Goal: Task Accomplishment & Management: Manage account settings

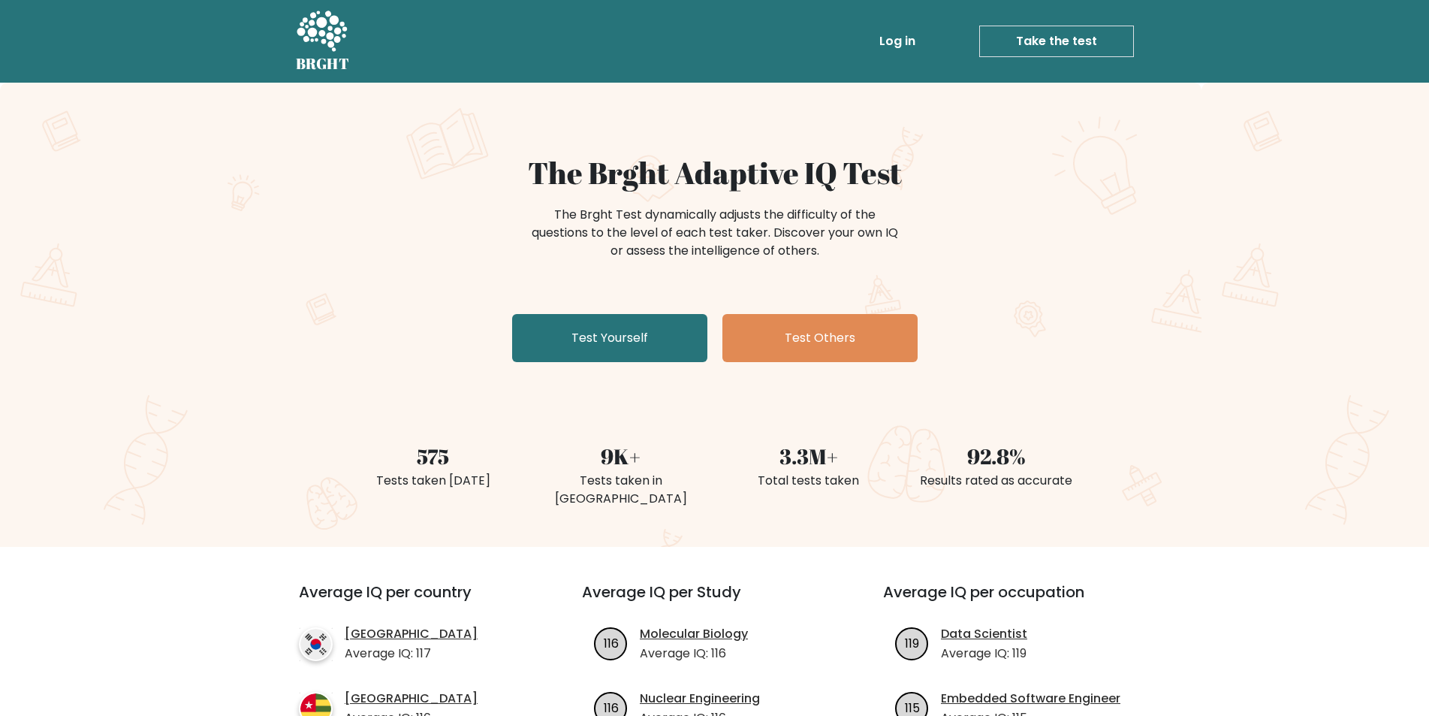
click at [916, 37] on link "Log in" at bounding box center [898, 41] width 48 height 30
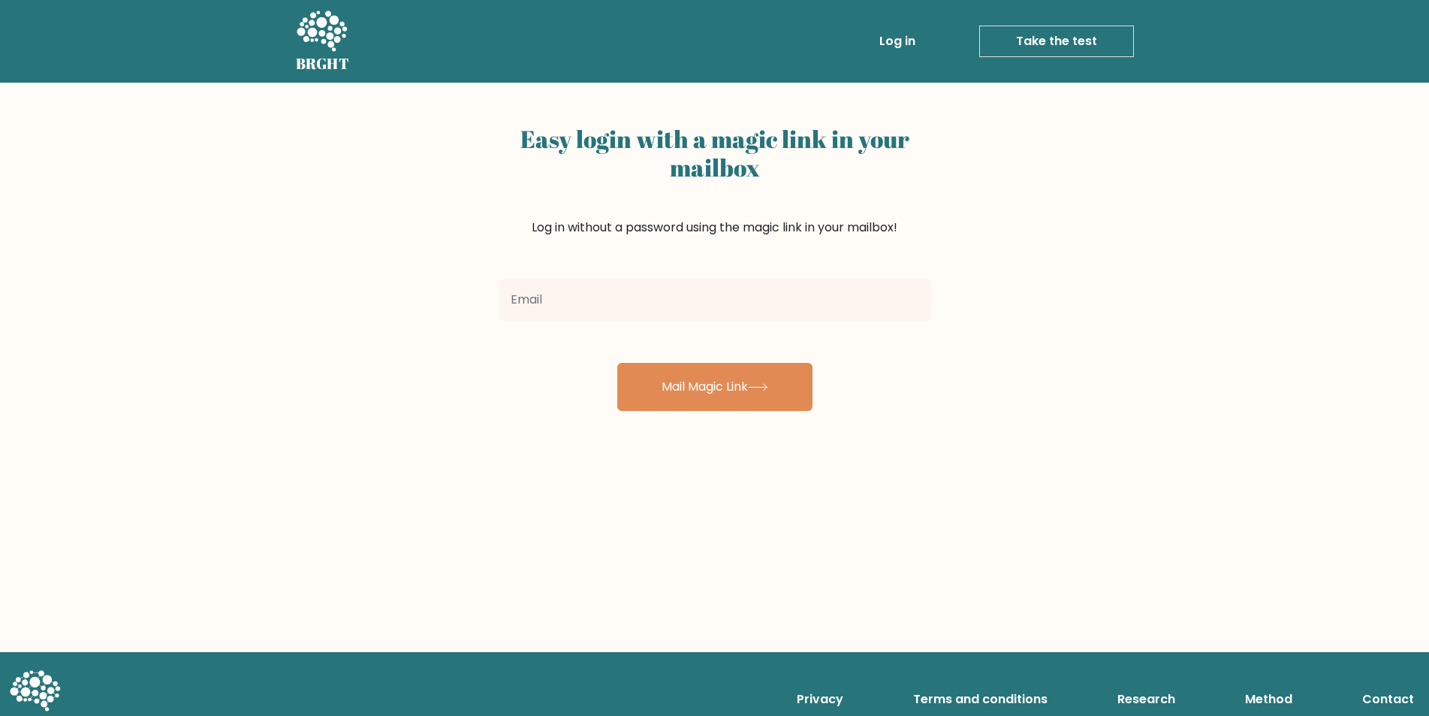
click at [725, 319] on input "email" at bounding box center [715, 300] width 433 height 42
type input "abdshded009@gmail.com"
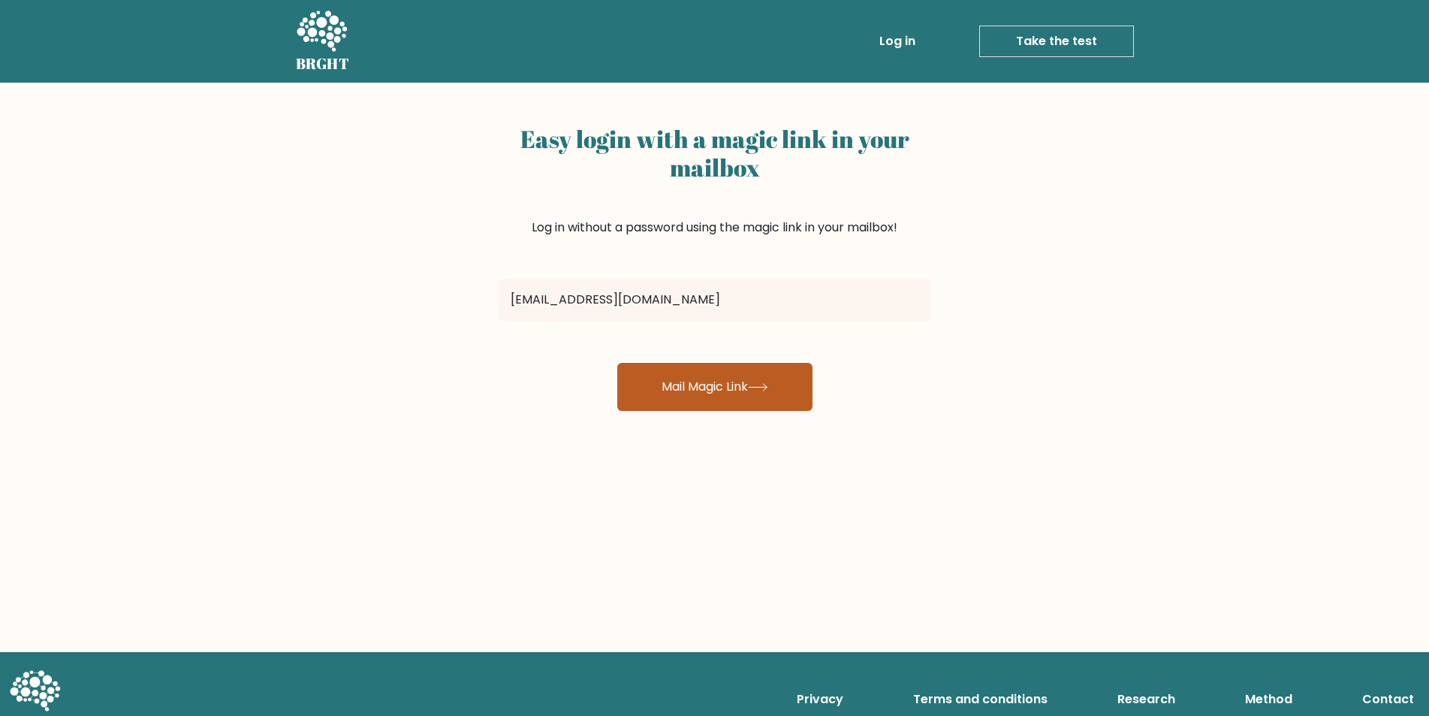
click at [746, 391] on button "Mail Magic Link" at bounding box center [714, 387] width 195 height 48
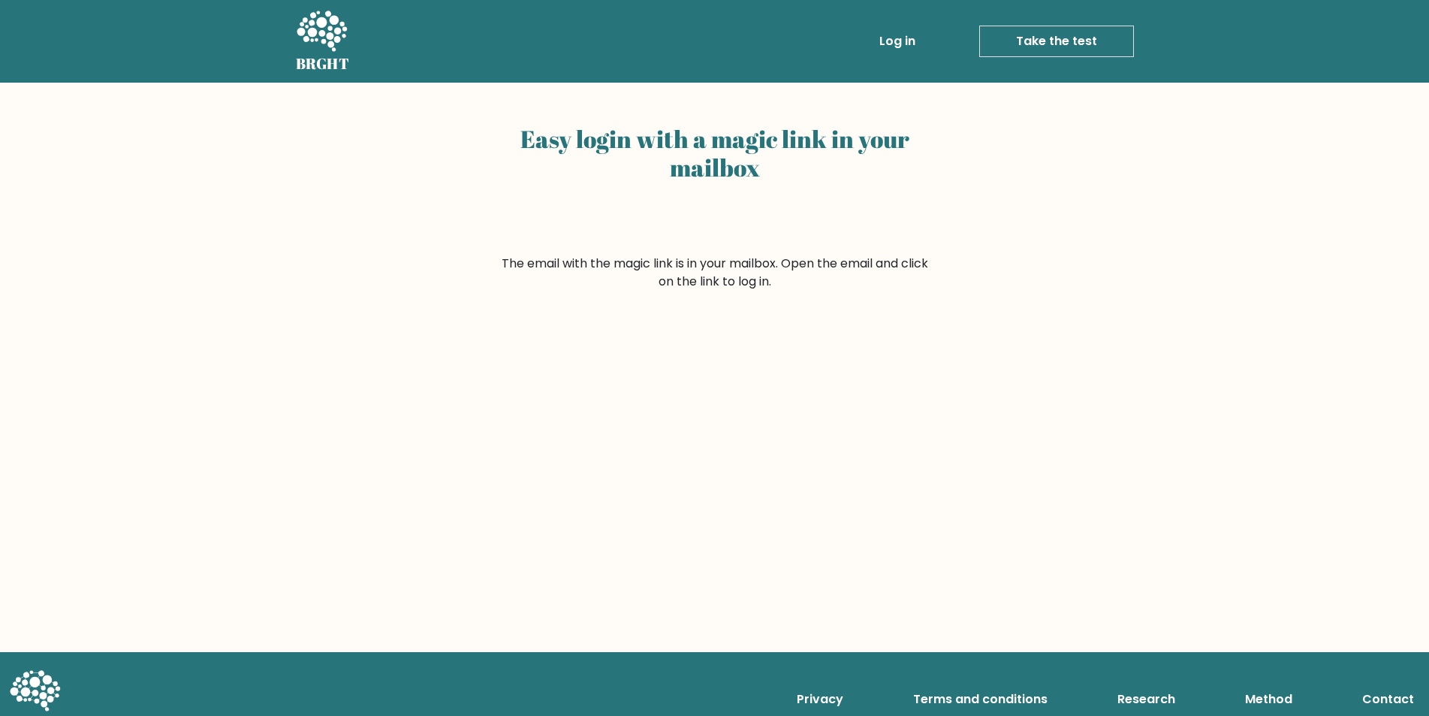
click at [896, 36] on link "Log in" at bounding box center [898, 41] width 48 height 30
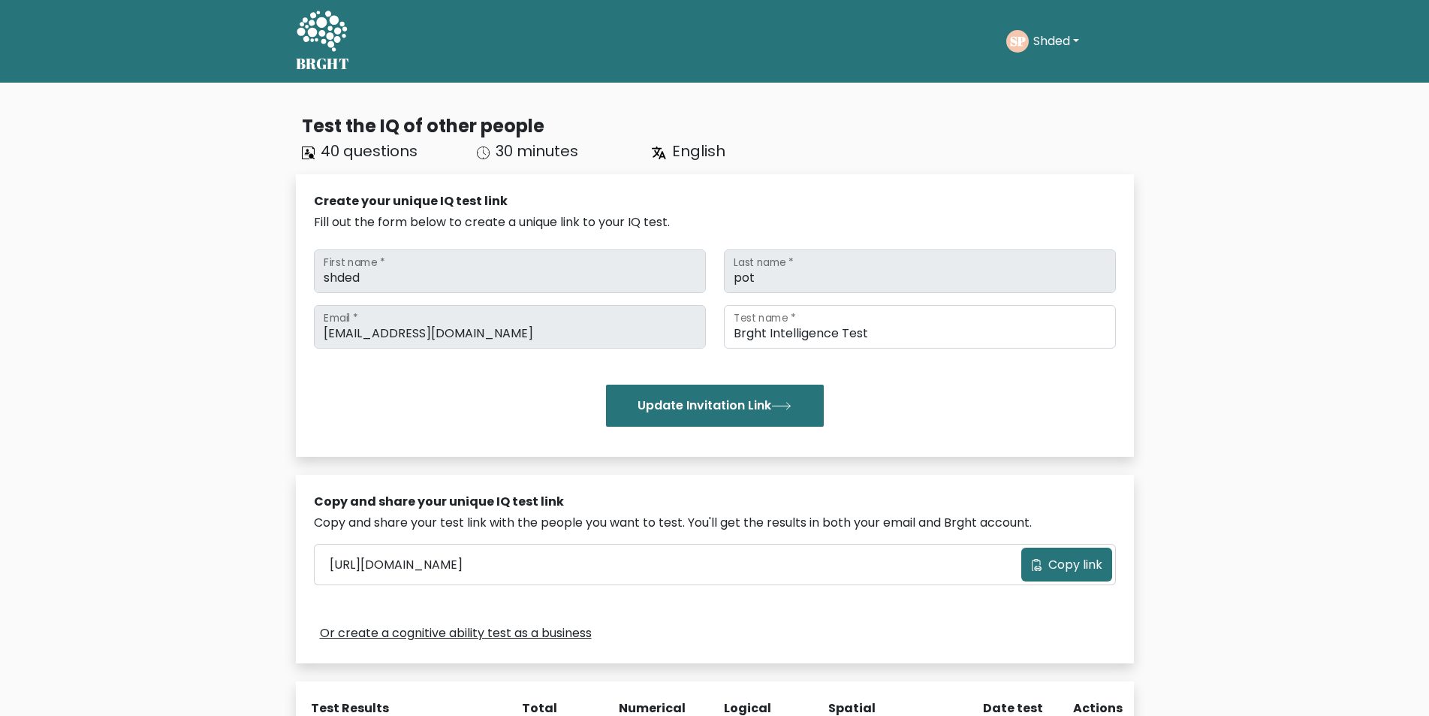
click at [1058, 40] on button "Shded" at bounding box center [1056, 42] width 55 height 20
click at [1052, 86] on link "Profile" at bounding box center [1066, 97] width 119 height 24
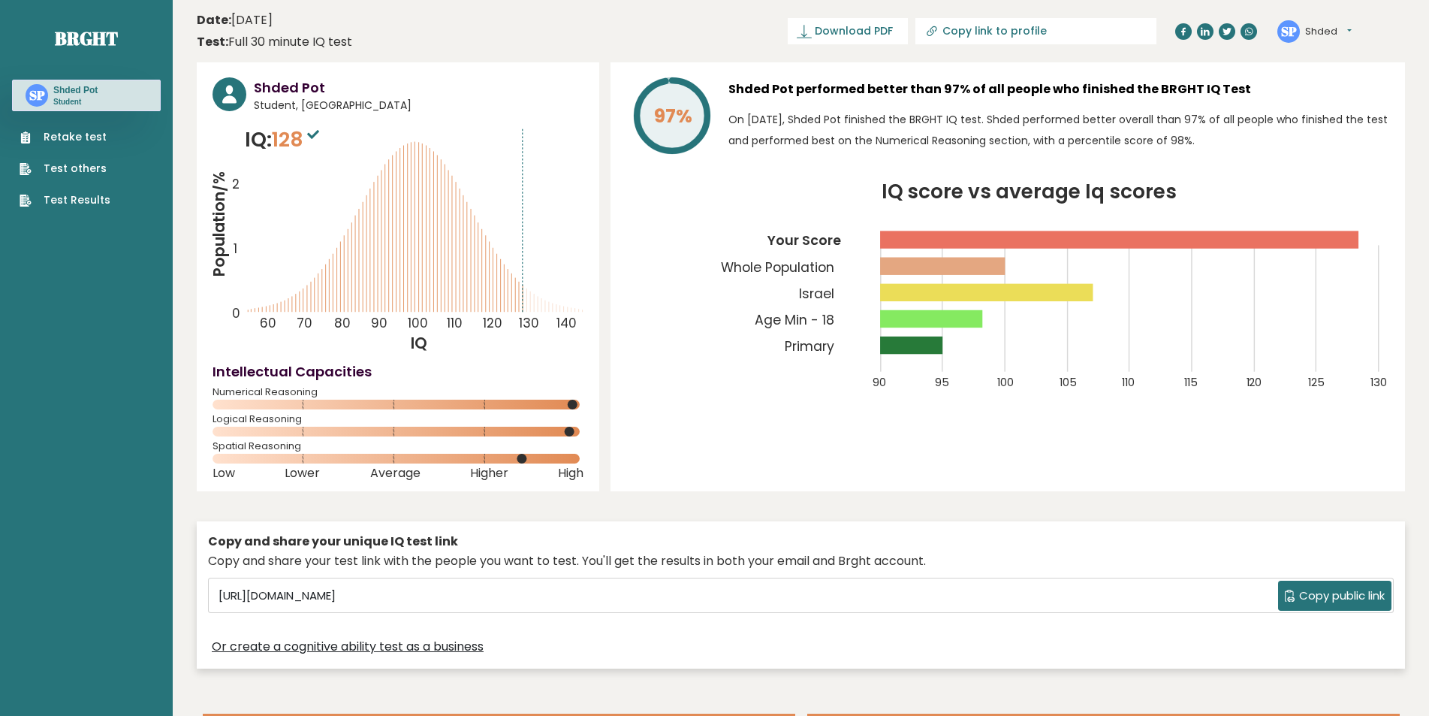
click at [1321, 35] on button "Shded" at bounding box center [1328, 31] width 47 height 15
click at [1326, 119] on link "Logout" at bounding box center [1344, 117] width 77 height 21
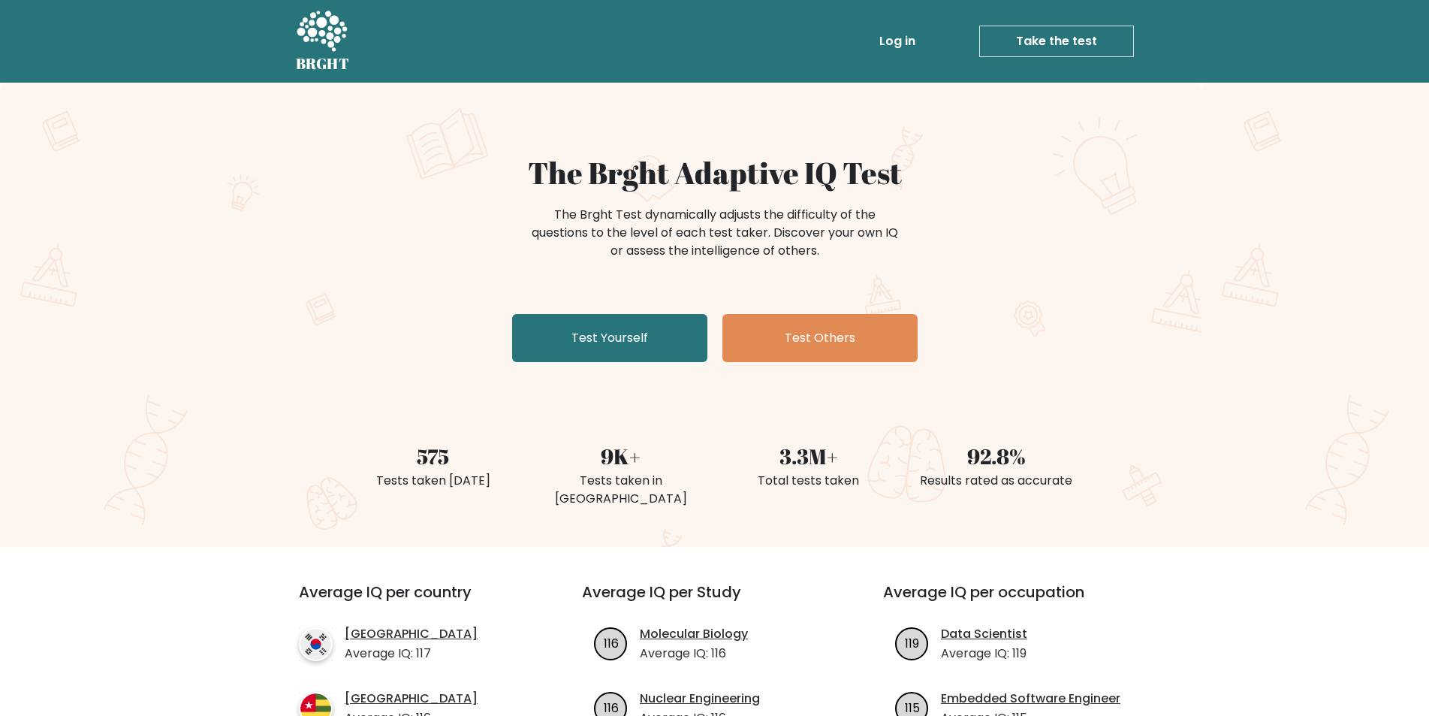
click at [905, 39] on link "Log in" at bounding box center [898, 41] width 48 height 30
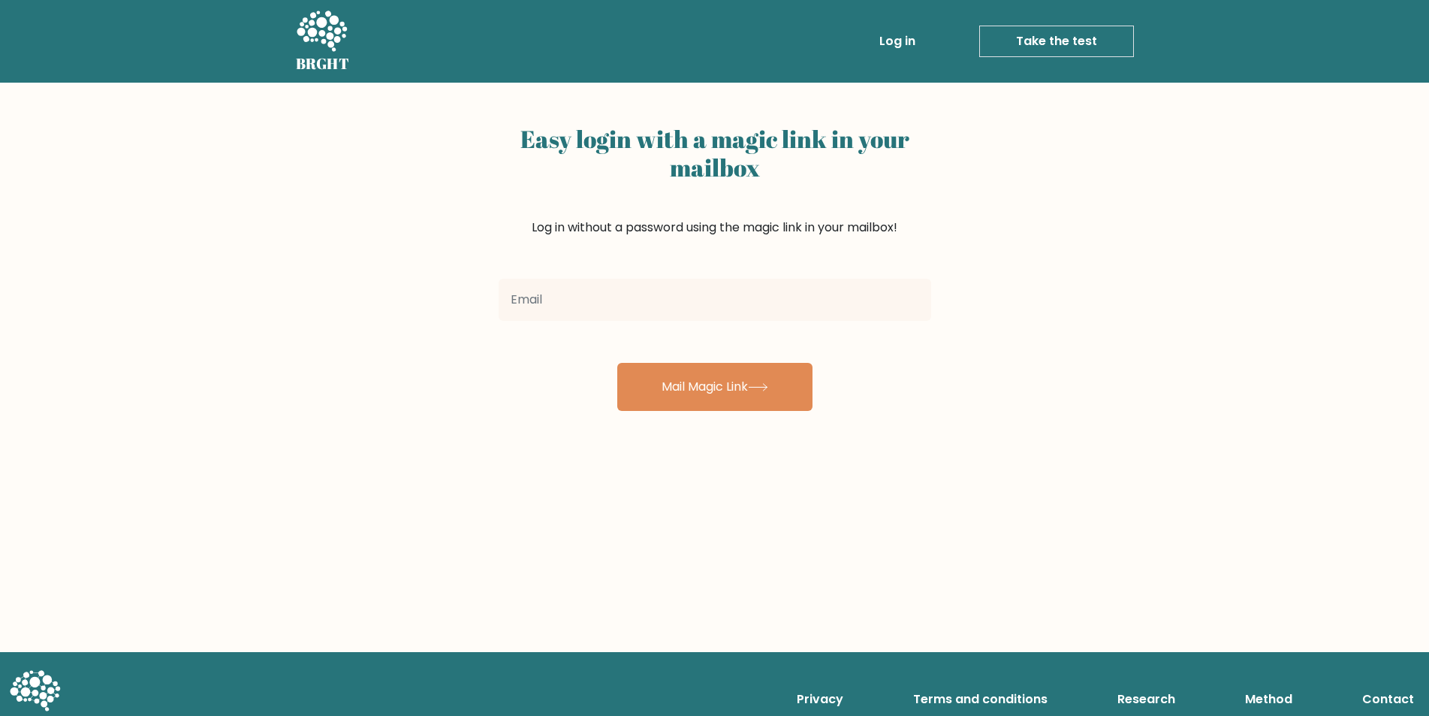
click at [683, 296] on input "email" at bounding box center [715, 300] width 433 height 42
type input "[EMAIL_ADDRESS][DOMAIN_NAME]"
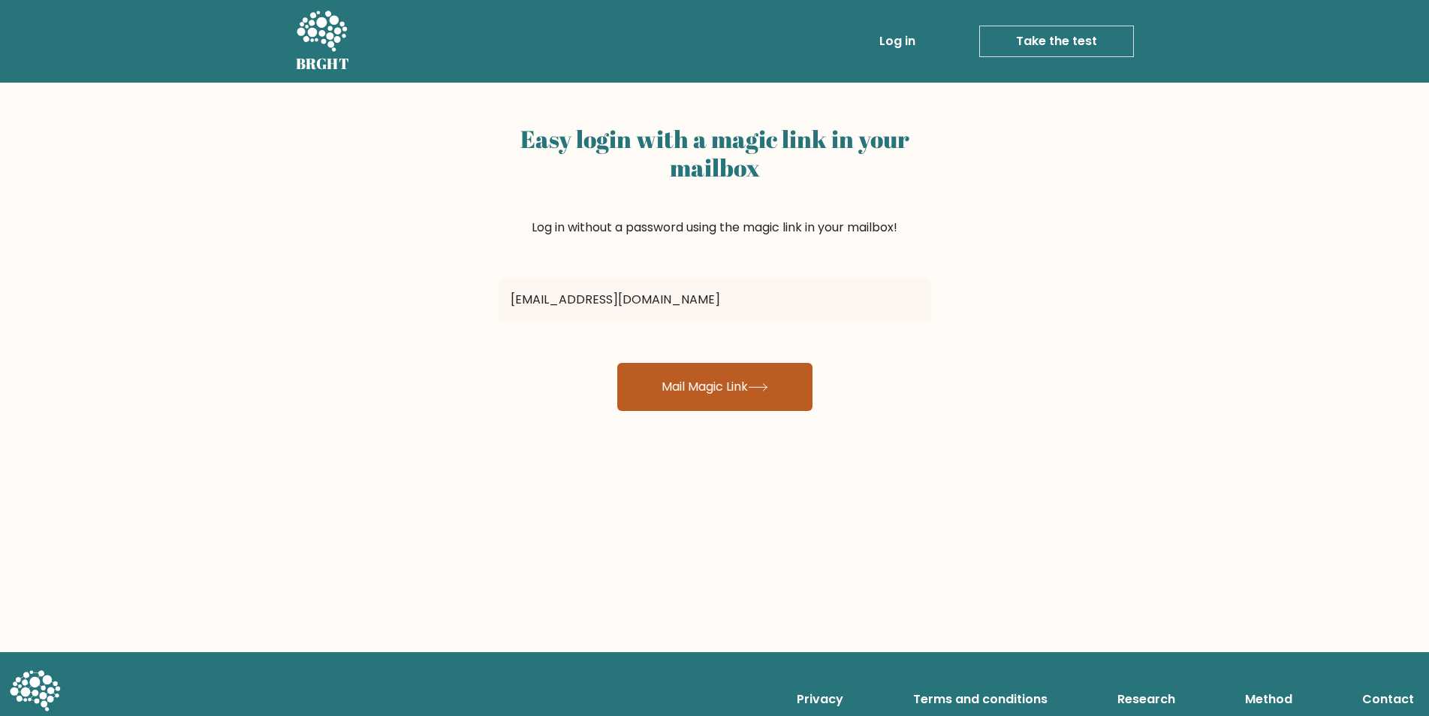
click at [678, 385] on button "Mail Magic Link" at bounding box center [714, 387] width 195 height 48
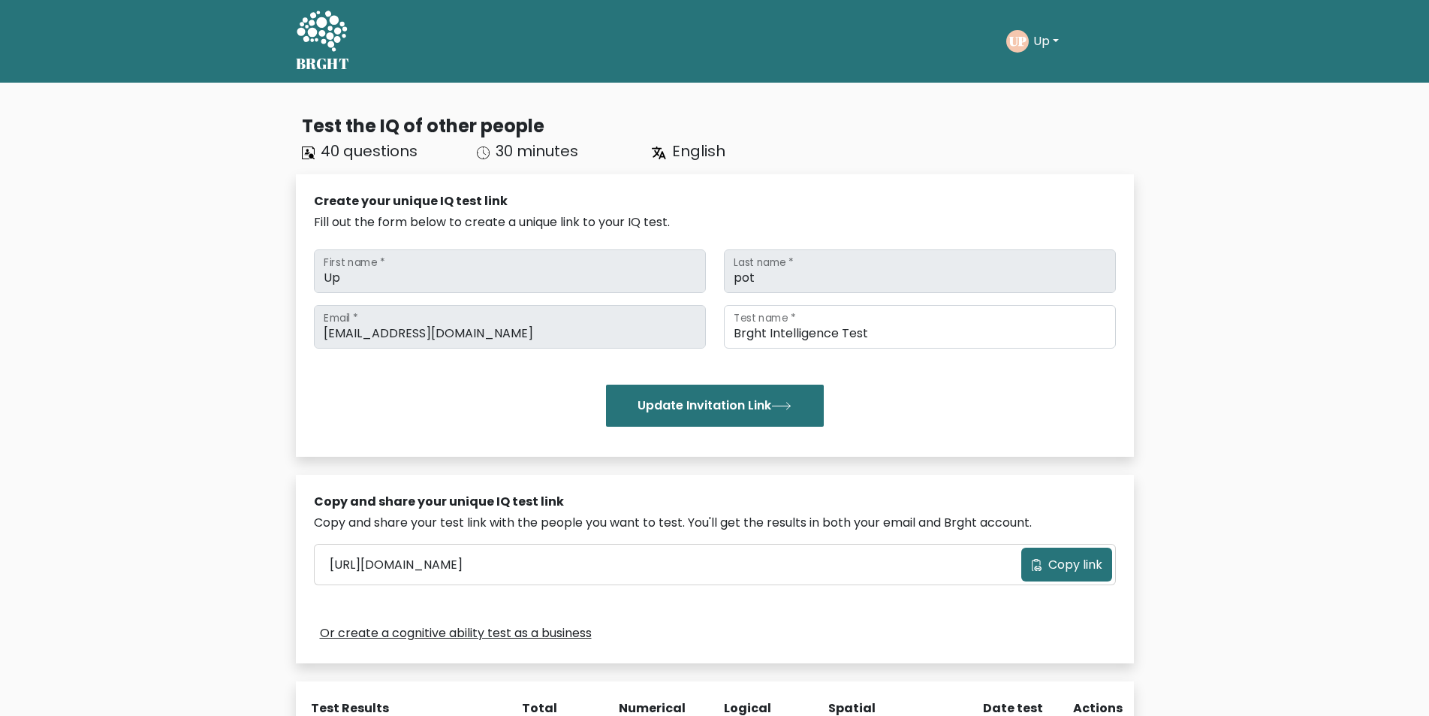
click at [1049, 26] on div "UP Up Dashboard Profile Settings Logout" at bounding box center [1070, 41] width 128 height 35
click at [1049, 47] on button "Up" at bounding box center [1046, 42] width 35 height 20
click at [1038, 89] on link "Profile" at bounding box center [1066, 97] width 119 height 24
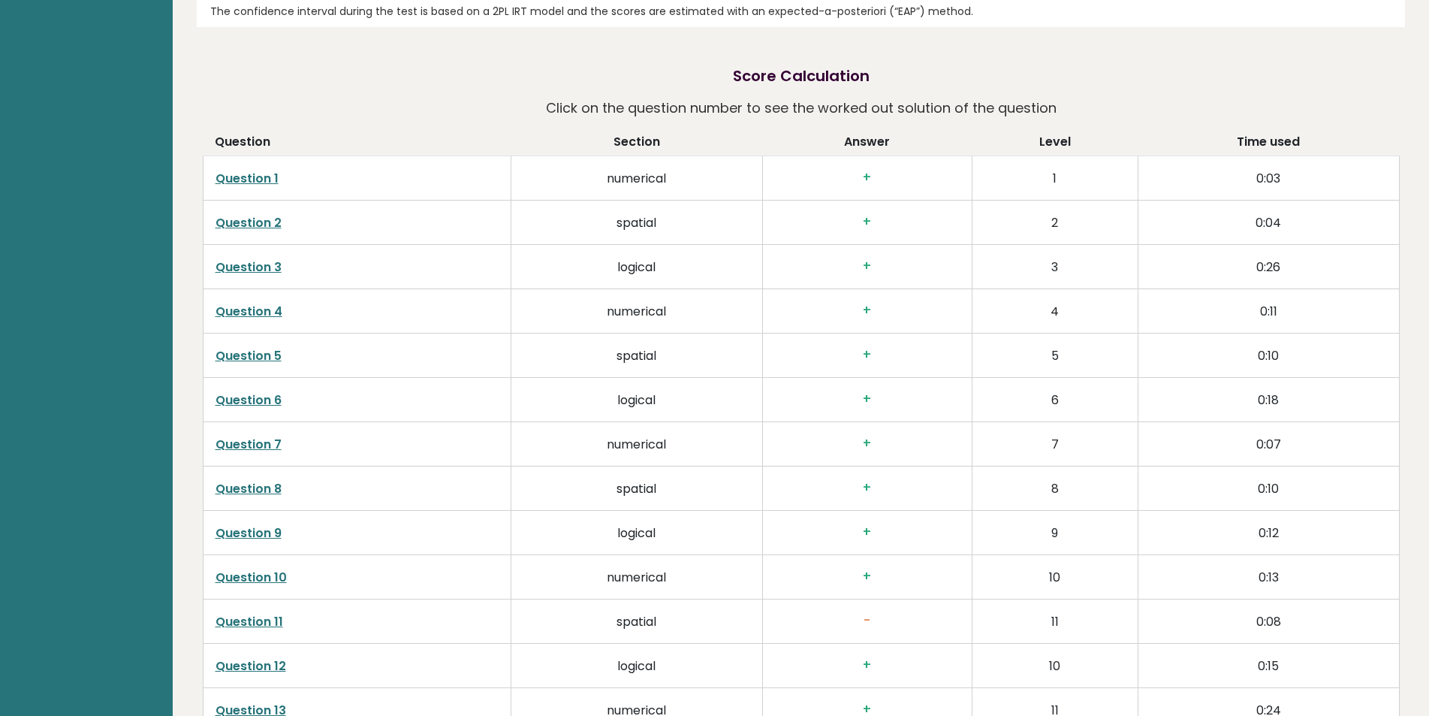
scroll to position [2286, 0]
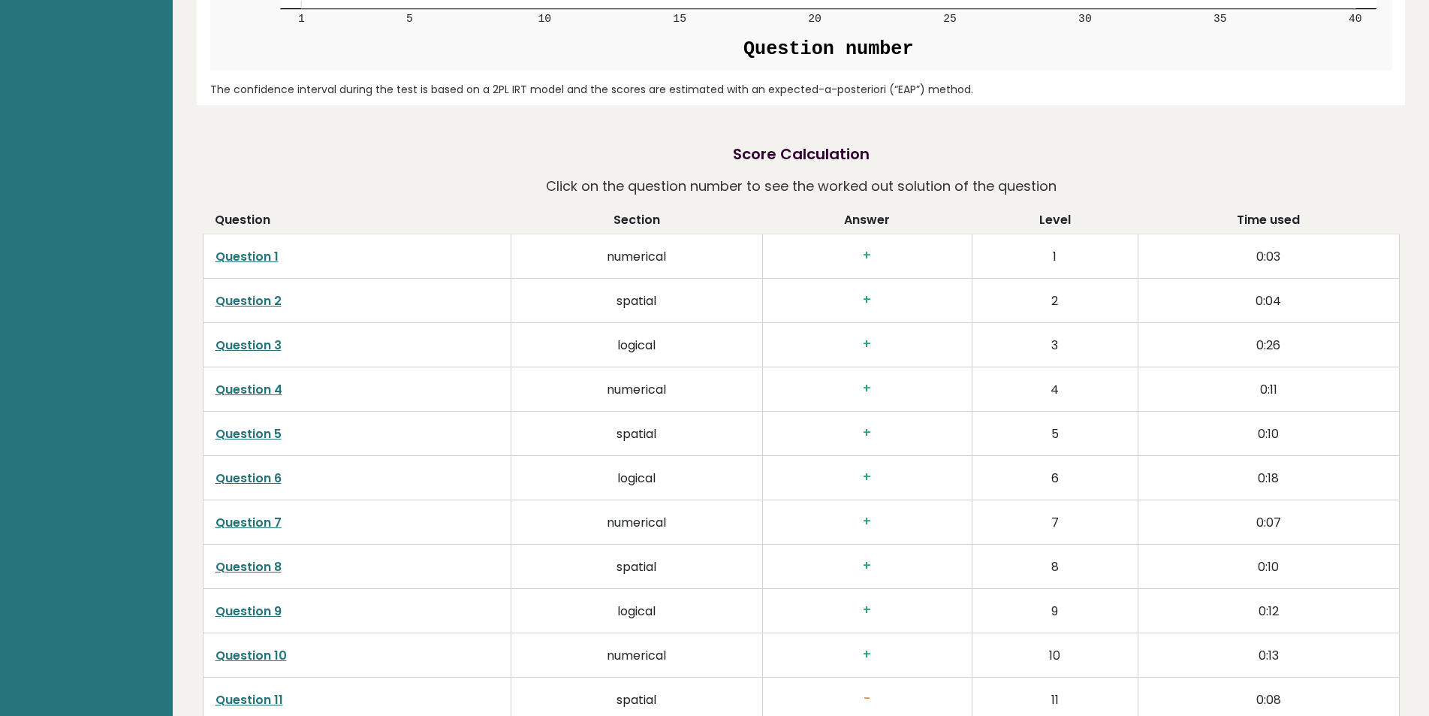
click at [244, 257] on link "Question 1" at bounding box center [247, 256] width 63 height 17
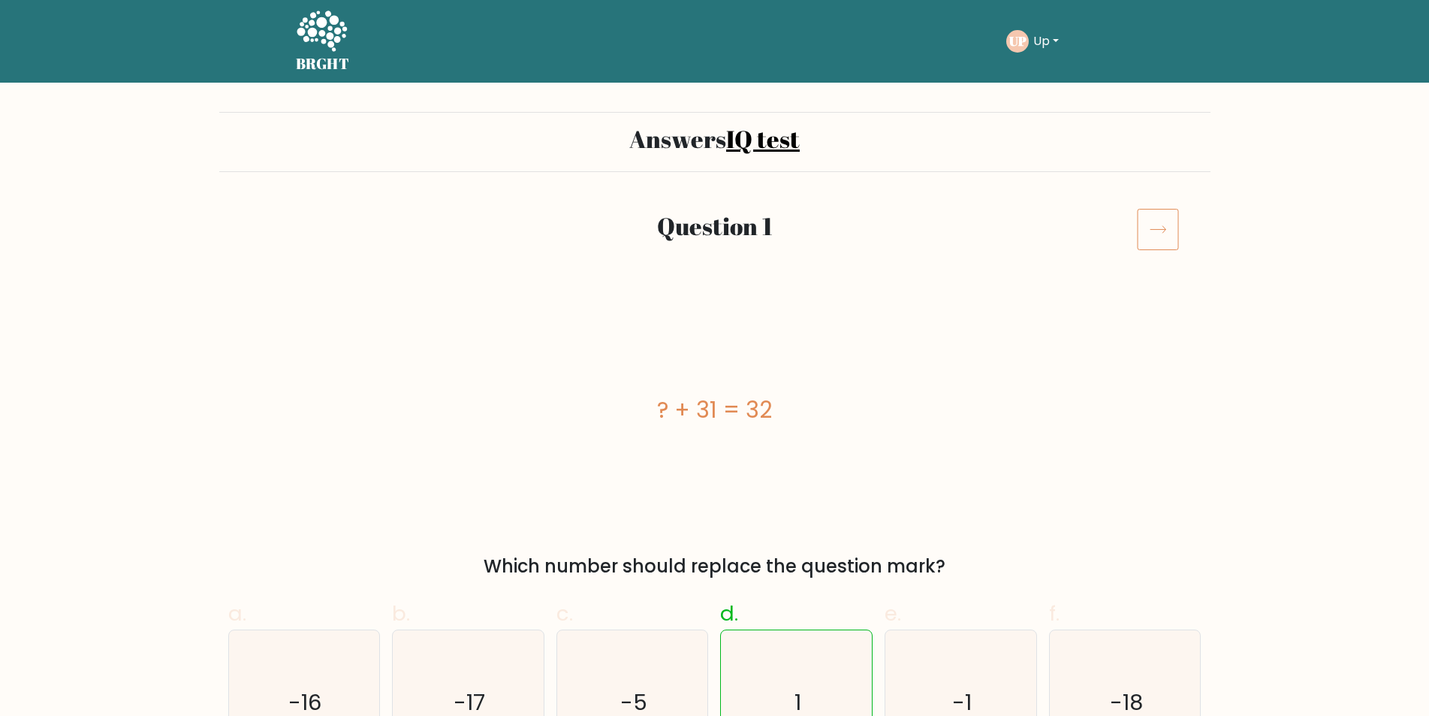
click at [1154, 244] on icon at bounding box center [1158, 229] width 42 height 42
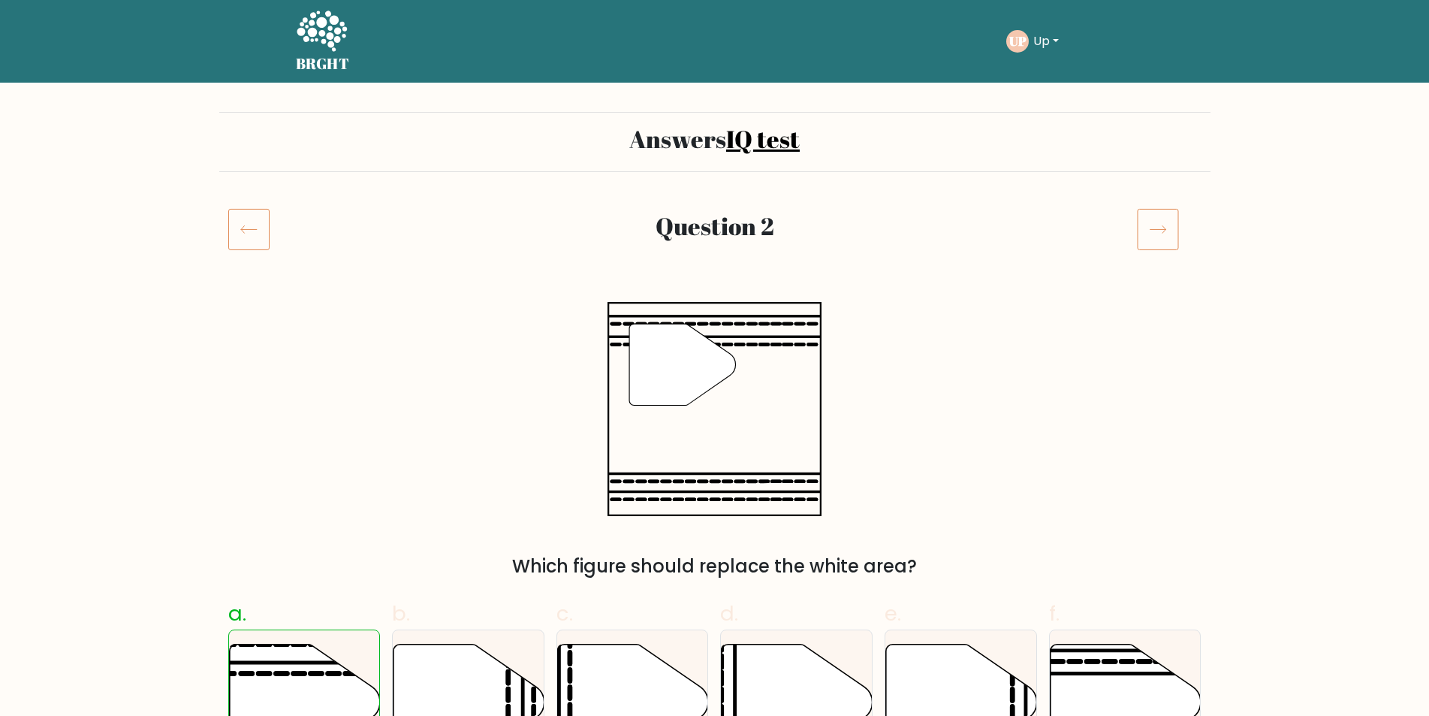
drag, startPoint x: 1121, startPoint y: 230, endPoint x: 1147, endPoint y: 232, distance: 25.6
click at [1123, 230] on div "Question 2" at bounding box center [715, 229] width 826 height 35
click at [1159, 231] on icon at bounding box center [1158, 229] width 42 height 42
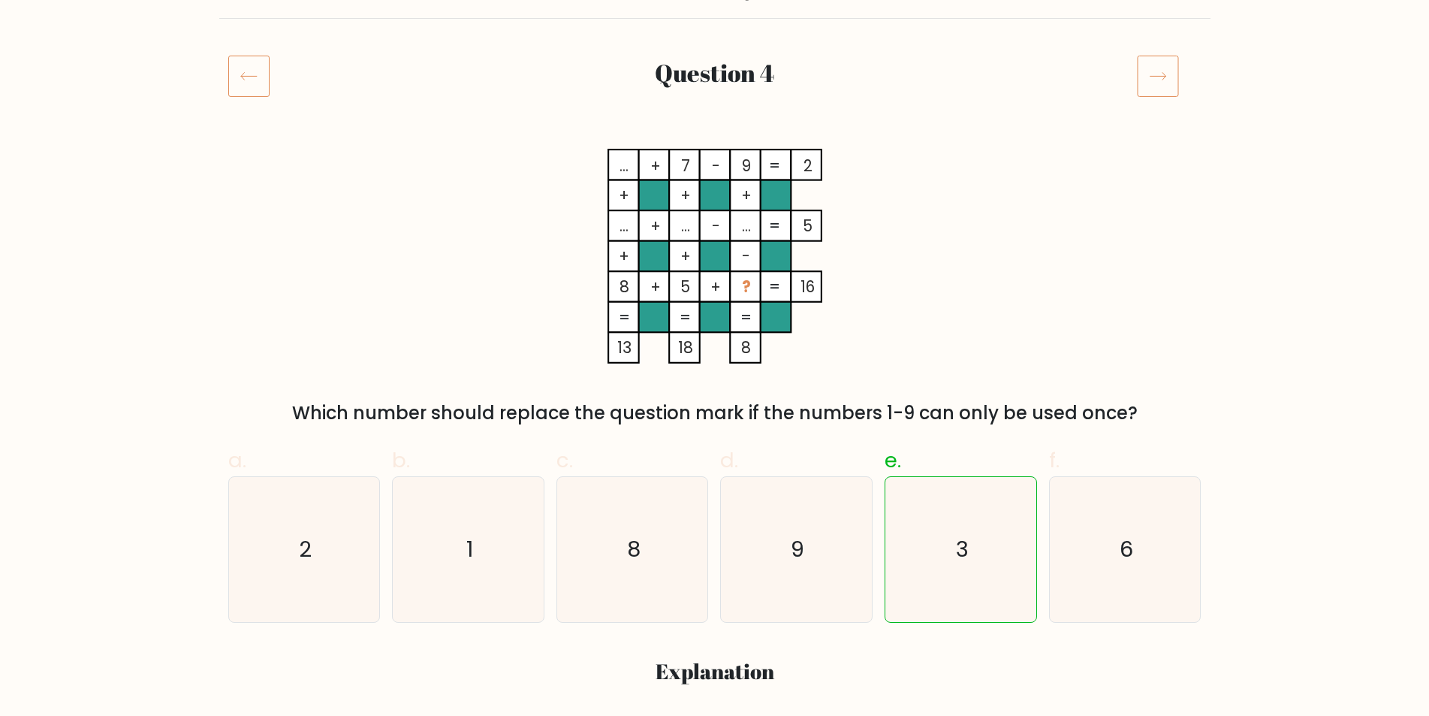
scroll to position [75, 0]
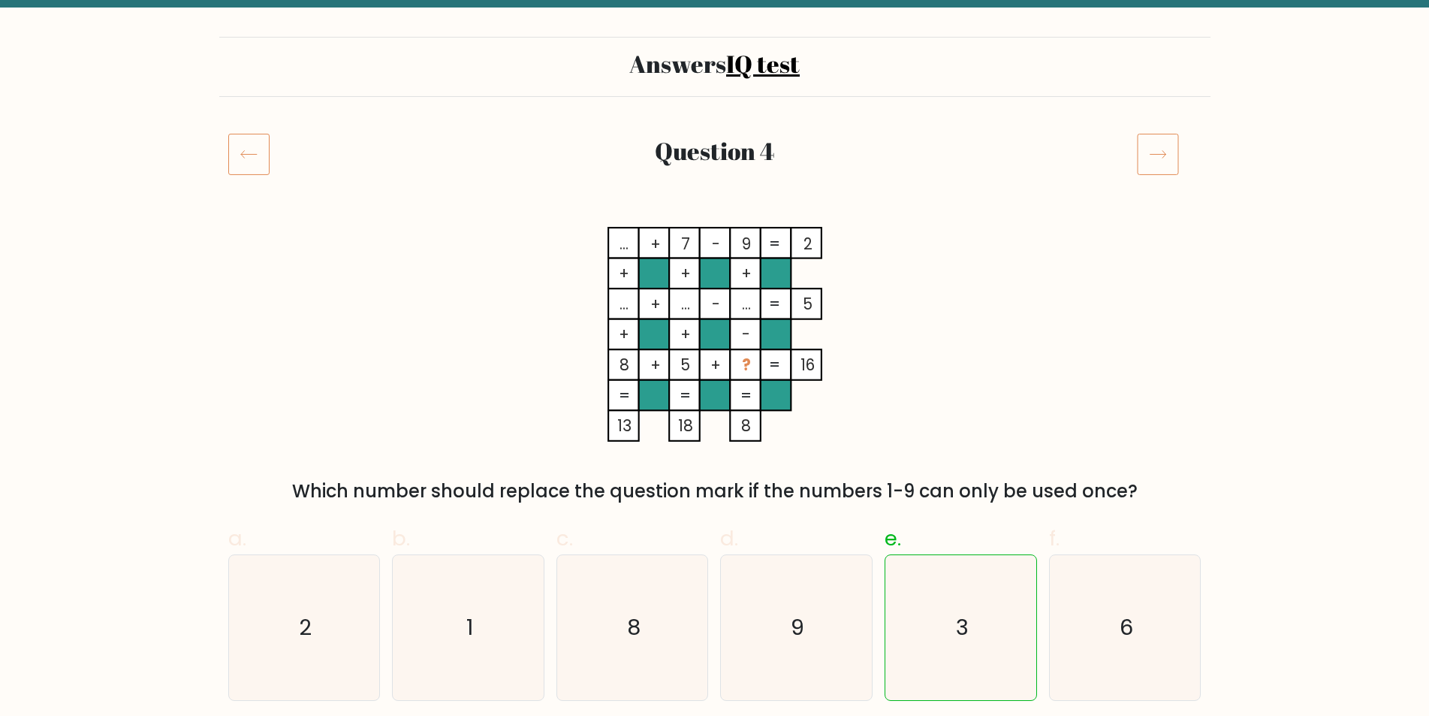
click at [1161, 160] on icon at bounding box center [1158, 154] width 42 height 42
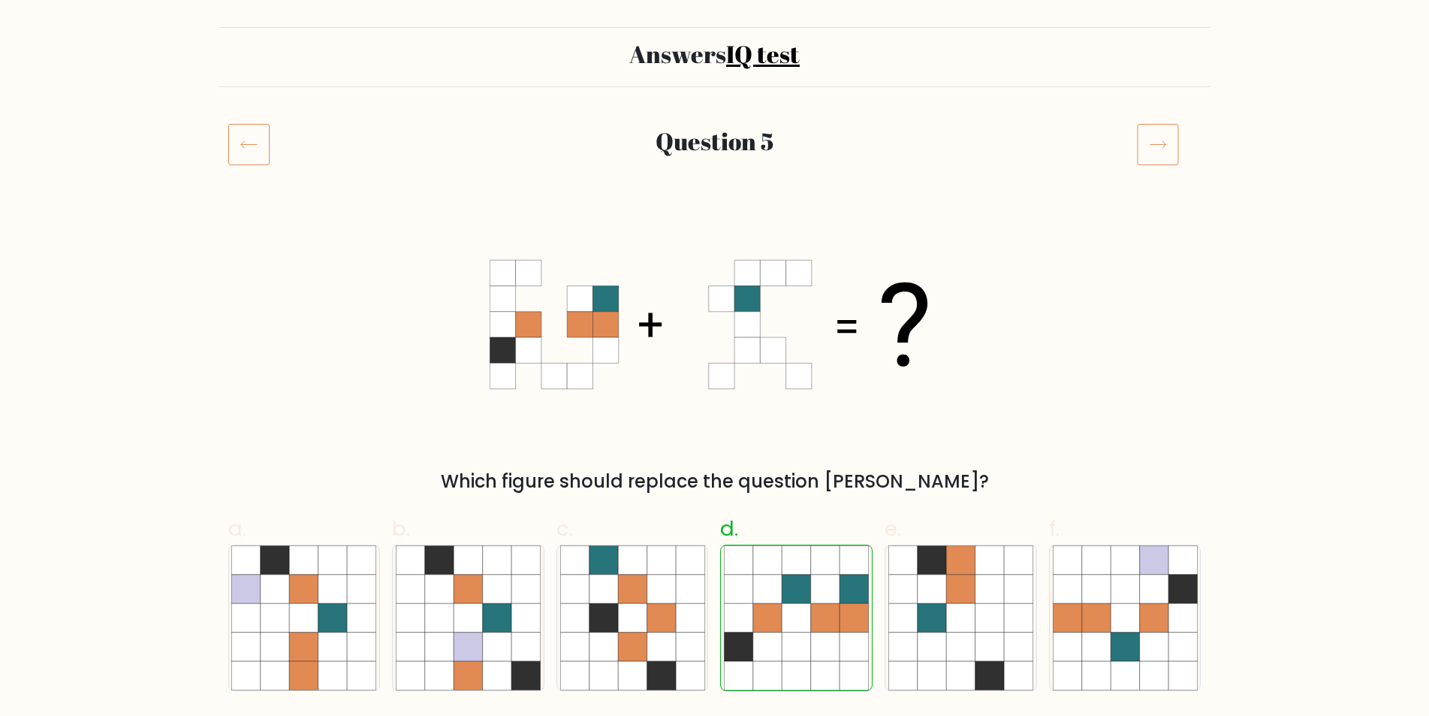
scroll to position [75, 0]
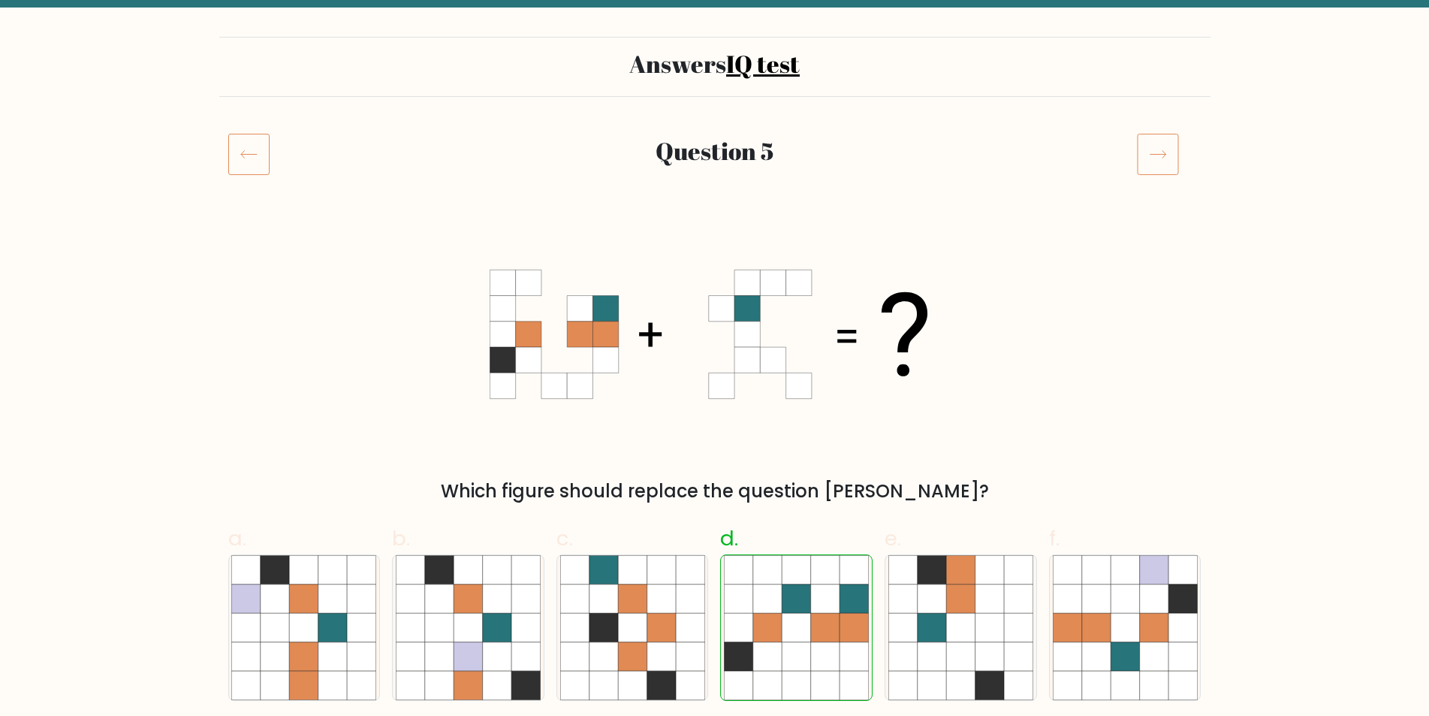
click at [1175, 158] on icon at bounding box center [1158, 154] width 42 height 42
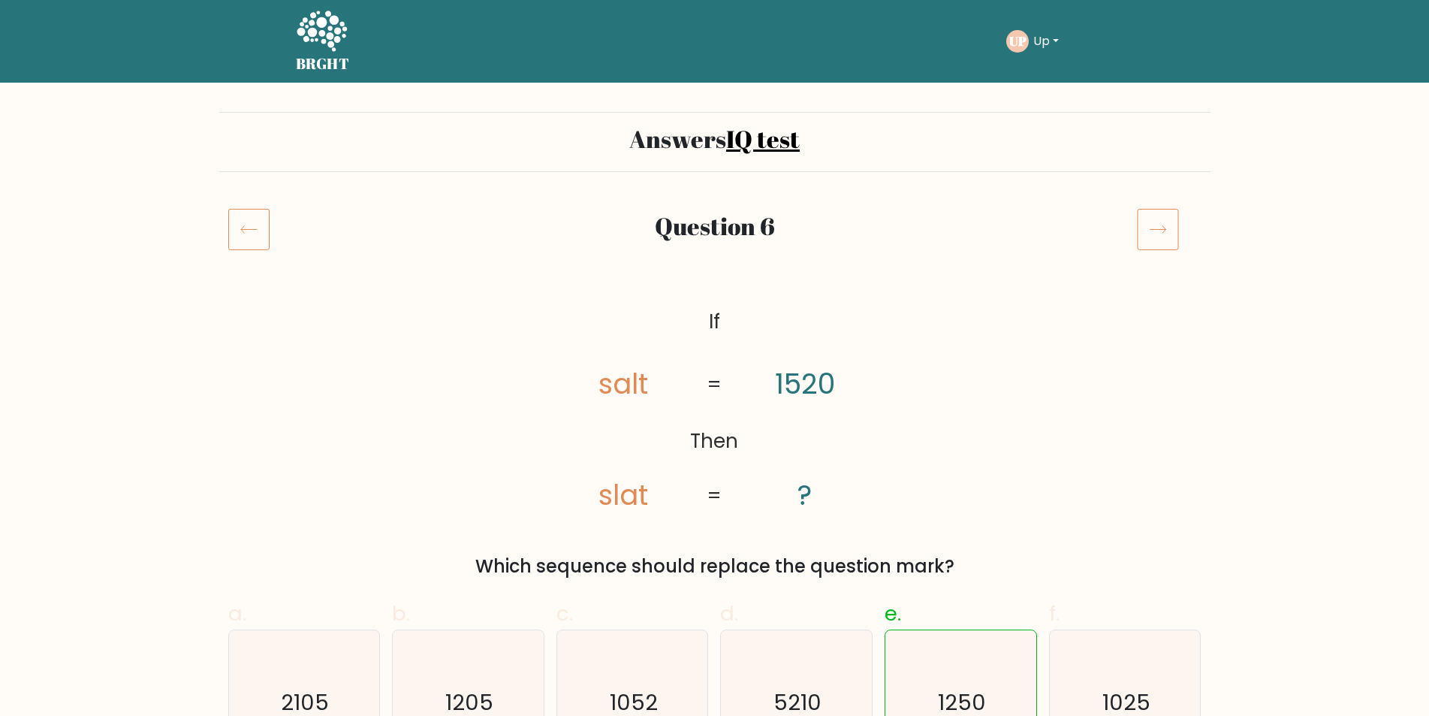
click at [1151, 240] on icon at bounding box center [1158, 229] width 42 height 42
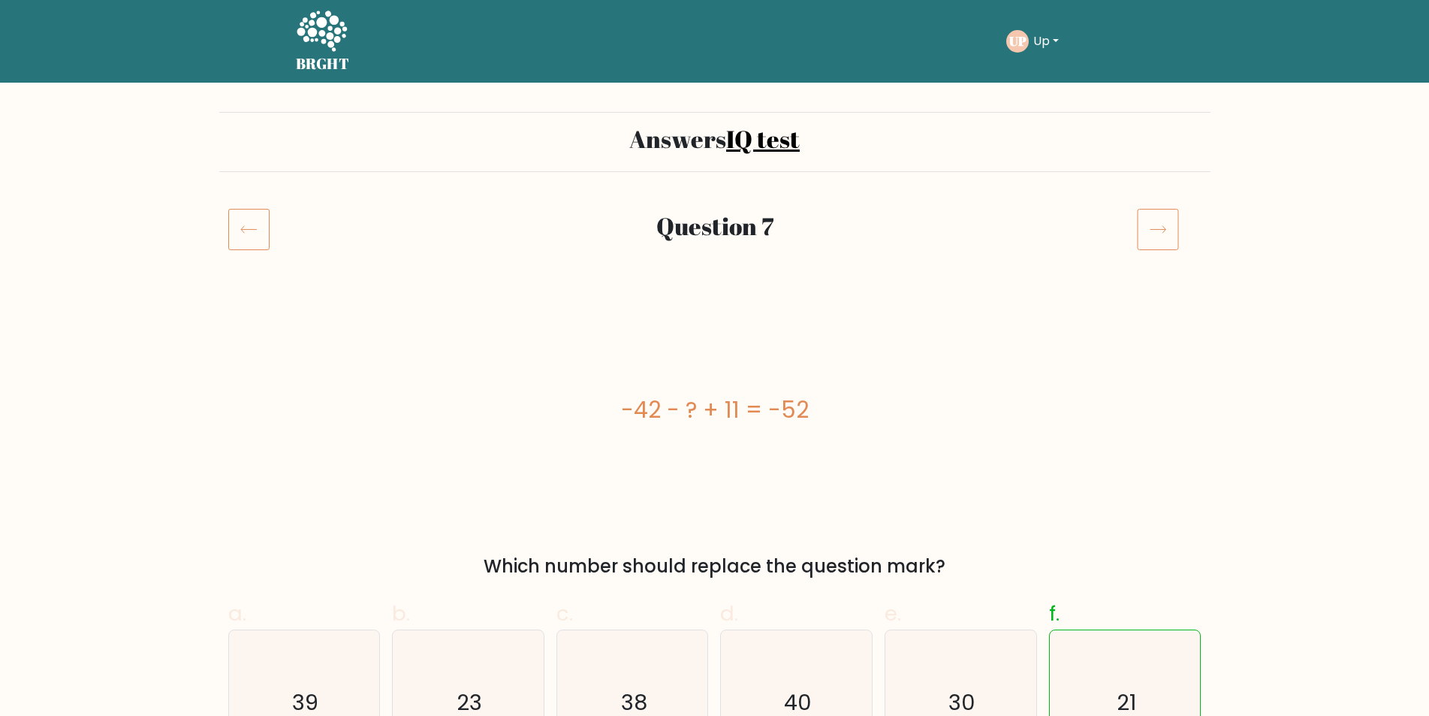
click at [309, 72] on h5 "BRGHT" at bounding box center [323, 64] width 54 height 18
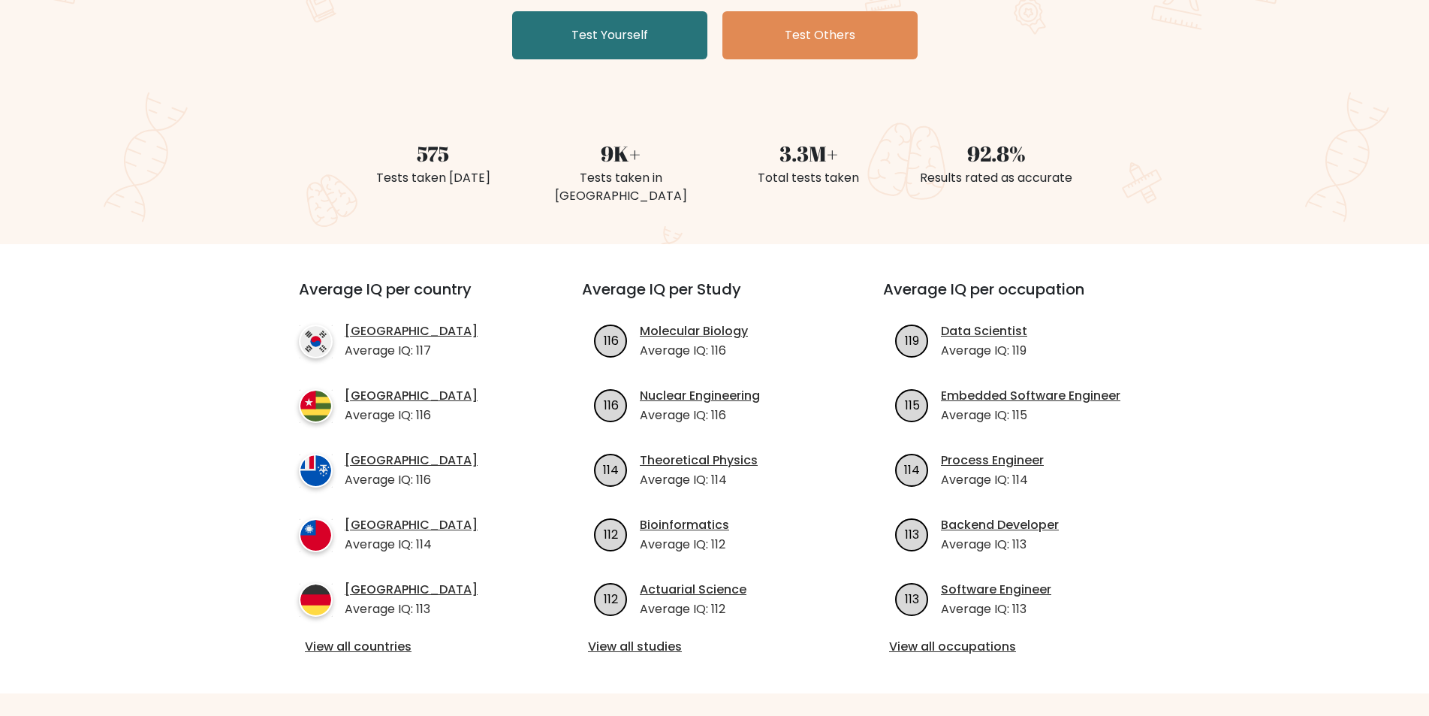
scroll to position [300, 0]
